Goal: Task Accomplishment & Management: Manage account settings

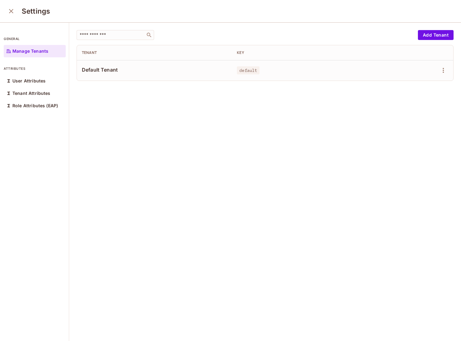
scroll to position [1, 0]
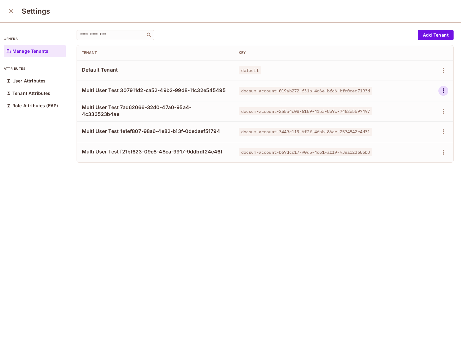
click at [444, 91] on icon "button" at bounding box center [443, 90] width 7 height 7
click at [426, 130] on div "Delete Tenant" at bounding box center [421, 132] width 29 height 6
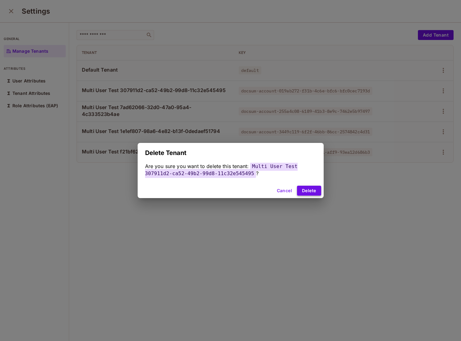
click at [304, 188] on button "Delete" at bounding box center [309, 191] width 24 height 10
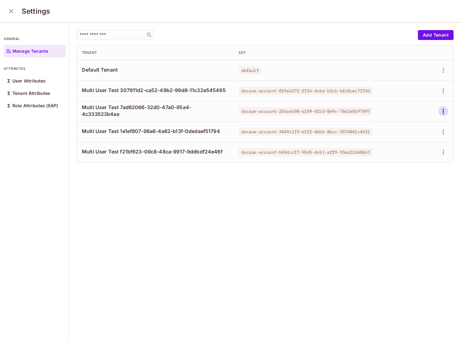
click at [441, 111] on icon "button" at bounding box center [443, 111] width 7 height 7
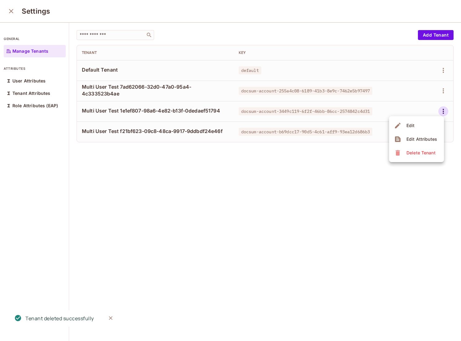
click at [422, 152] on div "Delete Tenant" at bounding box center [421, 153] width 29 height 6
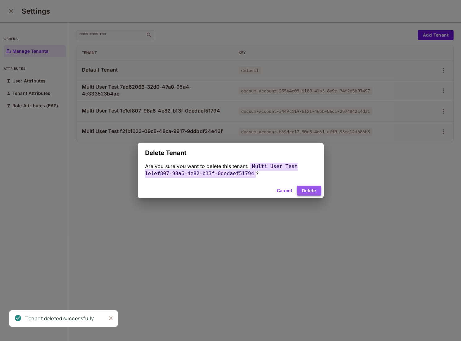
click at [317, 192] on button "Delete" at bounding box center [309, 191] width 24 height 10
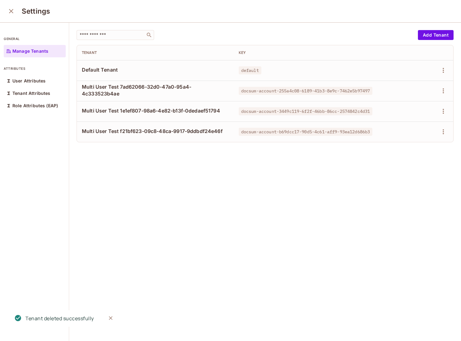
click at [448, 93] on div at bounding box center [421, 91] width 56 height 10
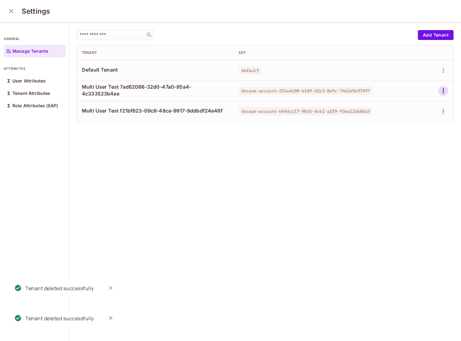
click at [444, 92] on icon "button" at bounding box center [443, 90] width 7 height 7
click at [410, 135] on div "Delete Tenant" at bounding box center [421, 132] width 29 height 6
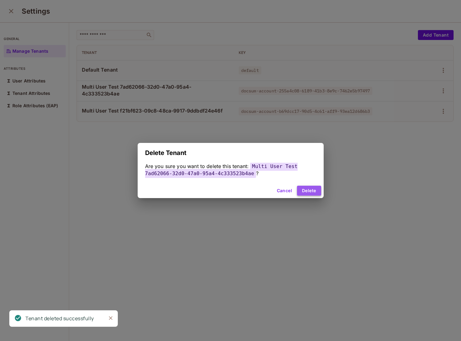
click at [314, 187] on button "Delete" at bounding box center [309, 191] width 24 height 10
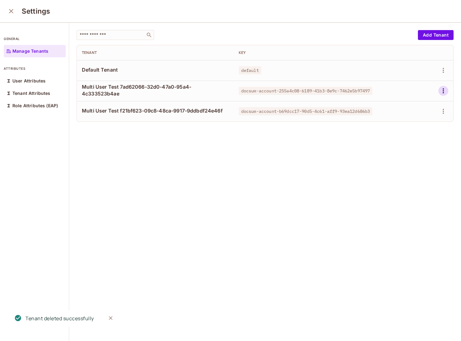
click at [443, 91] on icon "button" at bounding box center [443, 90] width 1 height 5
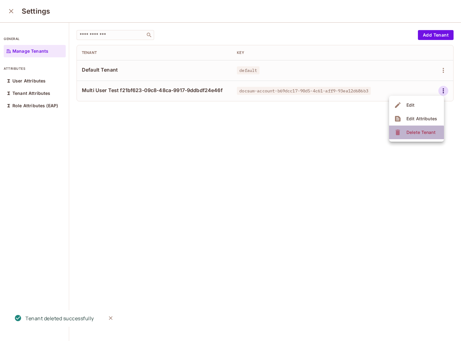
click at [410, 135] on div "Delete Tenant" at bounding box center [421, 132] width 29 height 6
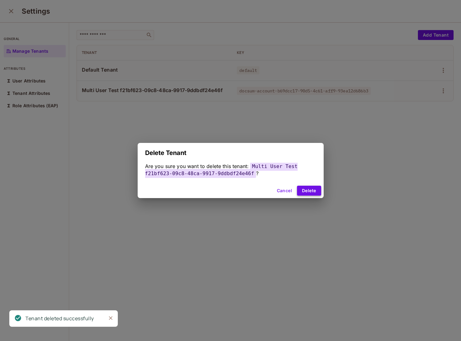
click at [319, 191] on button "Delete" at bounding box center [309, 191] width 24 height 10
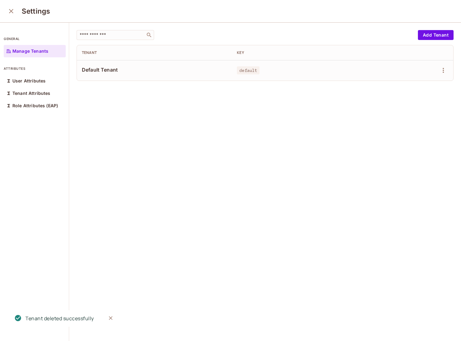
click at [16, 16] on div "Settings" at bounding box center [230, 11] width 461 height 23
click at [14, 13] on icon "close" at bounding box center [10, 10] width 7 height 7
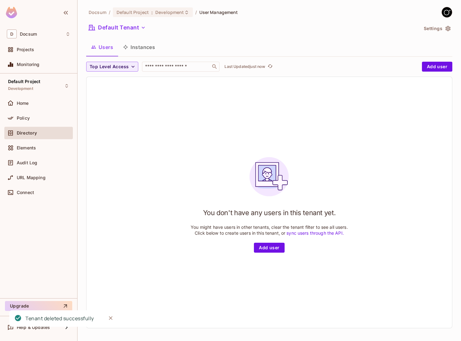
click at [31, 133] on span "Directory" at bounding box center [27, 133] width 20 height 5
click at [150, 47] on button "Instances" at bounding box center [139, 47] width 42 height 16
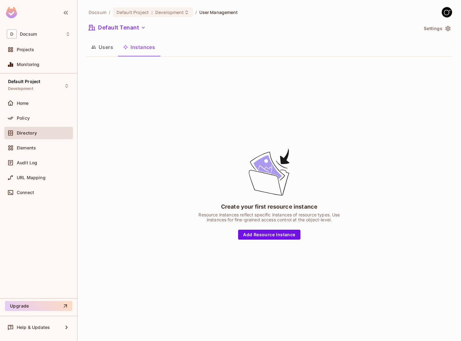
click at [105, 48] on button "Users" at bounding box center [102, 47] width 32 height 16
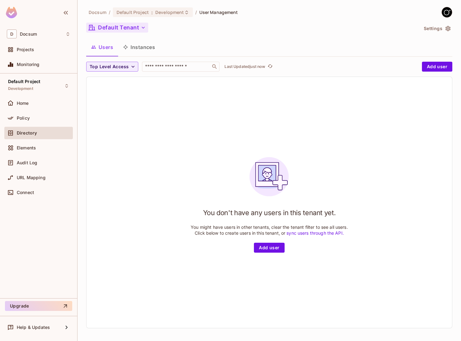
click at [125, 24] on button "Default Tenant" at bounding box center [117, 28] width 62 height 10
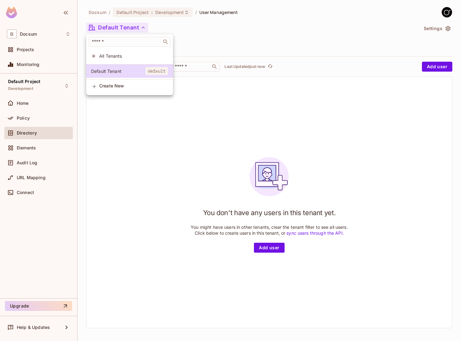
click at [114, 57] on span "All Tenants" at bounding box center [133, 56] width 69 height 6
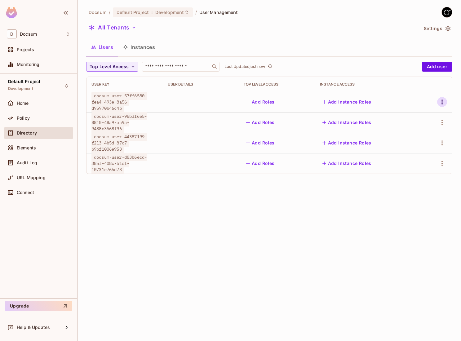
click at [441, 101] on icon "button" at bounding box center [441, 101] width 7 height 7
click at [420, 153] on span "Delete User" at bounding box center [414, 157] width 28 height 10
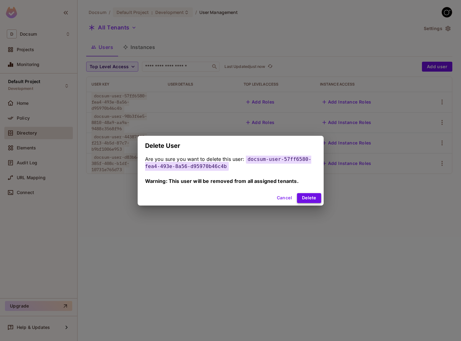
click at [313, 193] on button "Delete" at bounding box center [309, 198] width 24 height 10
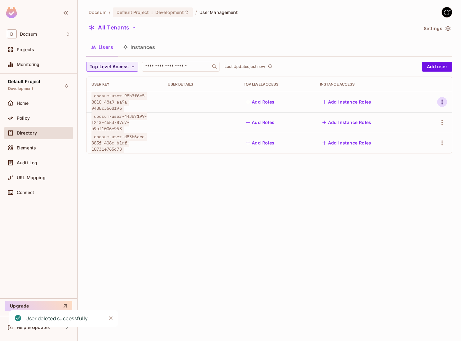
click at [444, 105] on icon "button" at bounding box center [441, 101] width 7 height 7
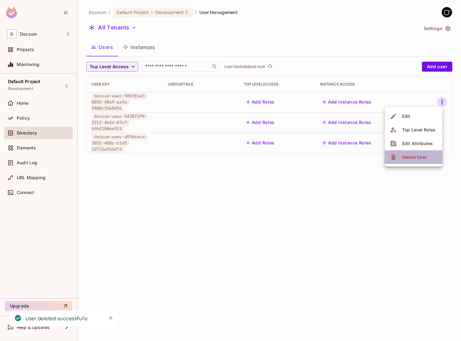
click at [413, 161] on span "Delete User" at bounding box center [414, 157] width 28 height 10
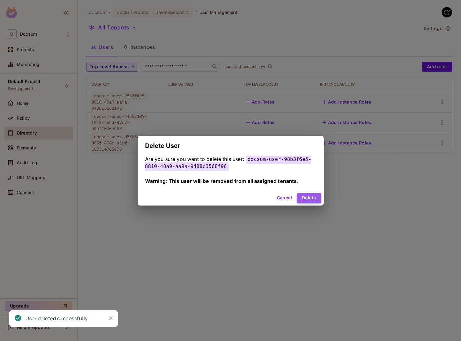
click at [307, 198] on button "Delete" at bounding box center [309, 198] width 24 height 10
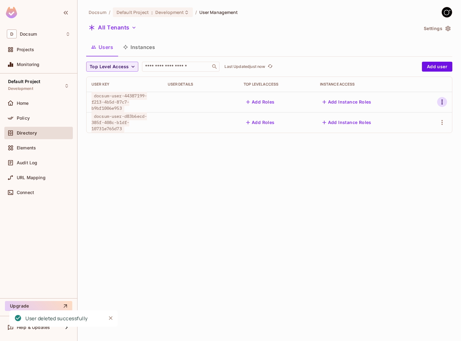
click at [439, 100] on icon "button" at bounding box center [441, 101] width 7 height 7
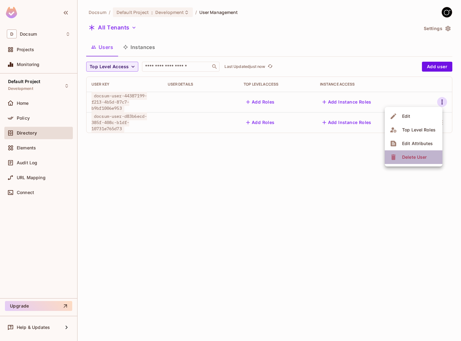
click at [405, 156] on div "Delete User" at bounding box center [414, 157] width 24 height 6
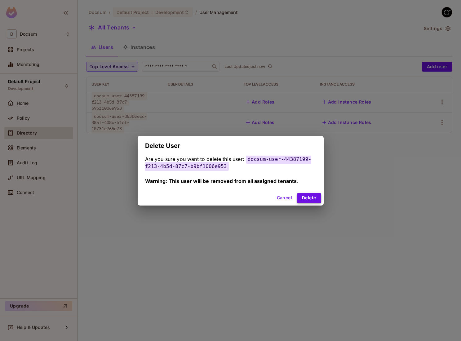
click at [312, 198] on button "Delete" at bounding box center [309, 198] width 24 height 10
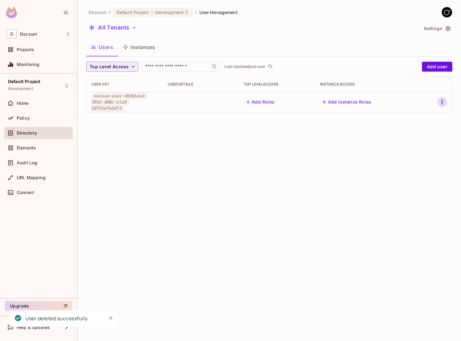
click at [445, 104] on icon "button" at bounding box center [441, 101] width 7 height 7
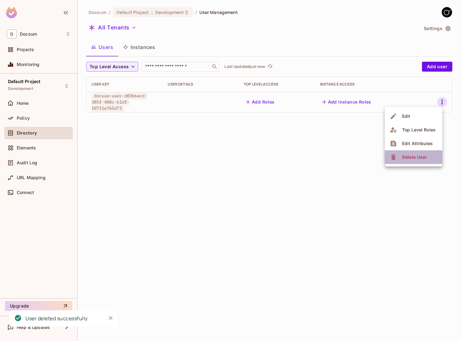
click at [410, 153] on span "Delete User" at bounding box center [414, 157] width 28 height 10
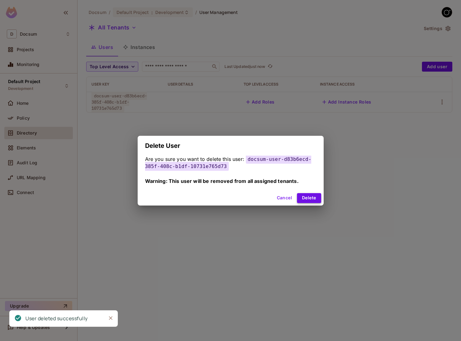
click at [306, 196] on button "Delete" at bounding box center [309, 198] width 24 height 10
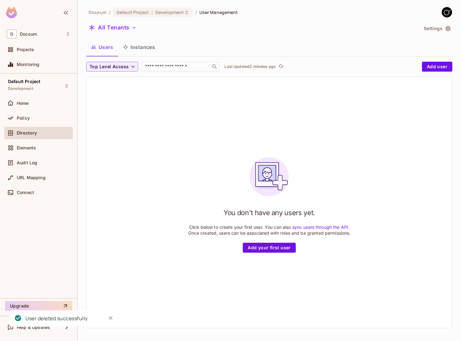
click at [156, 203] on div "You don't have any users yet. Click below to create your first user. You can al…" at bounding box center [270, 202] width 366 height 251
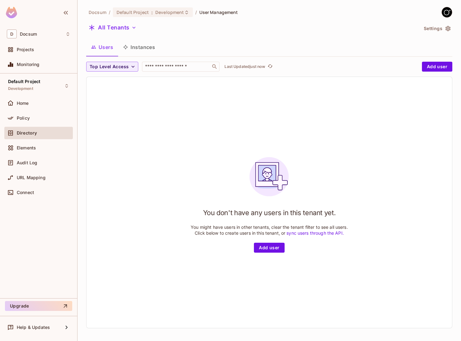
click at [143, 49] on button "Instances" at bounding box center [139, 47] width 42 height 16
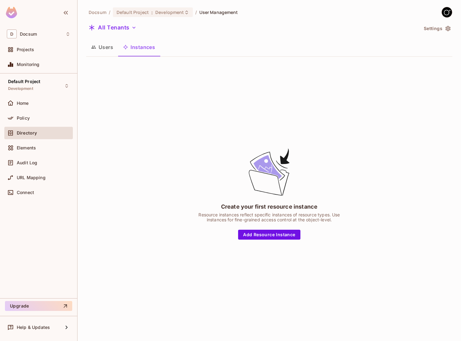
click at [107, 52] on button "Users" at bounding box center [102, 47] width 32 height 16
